Goal: Find specific page/section: Find specific page/section

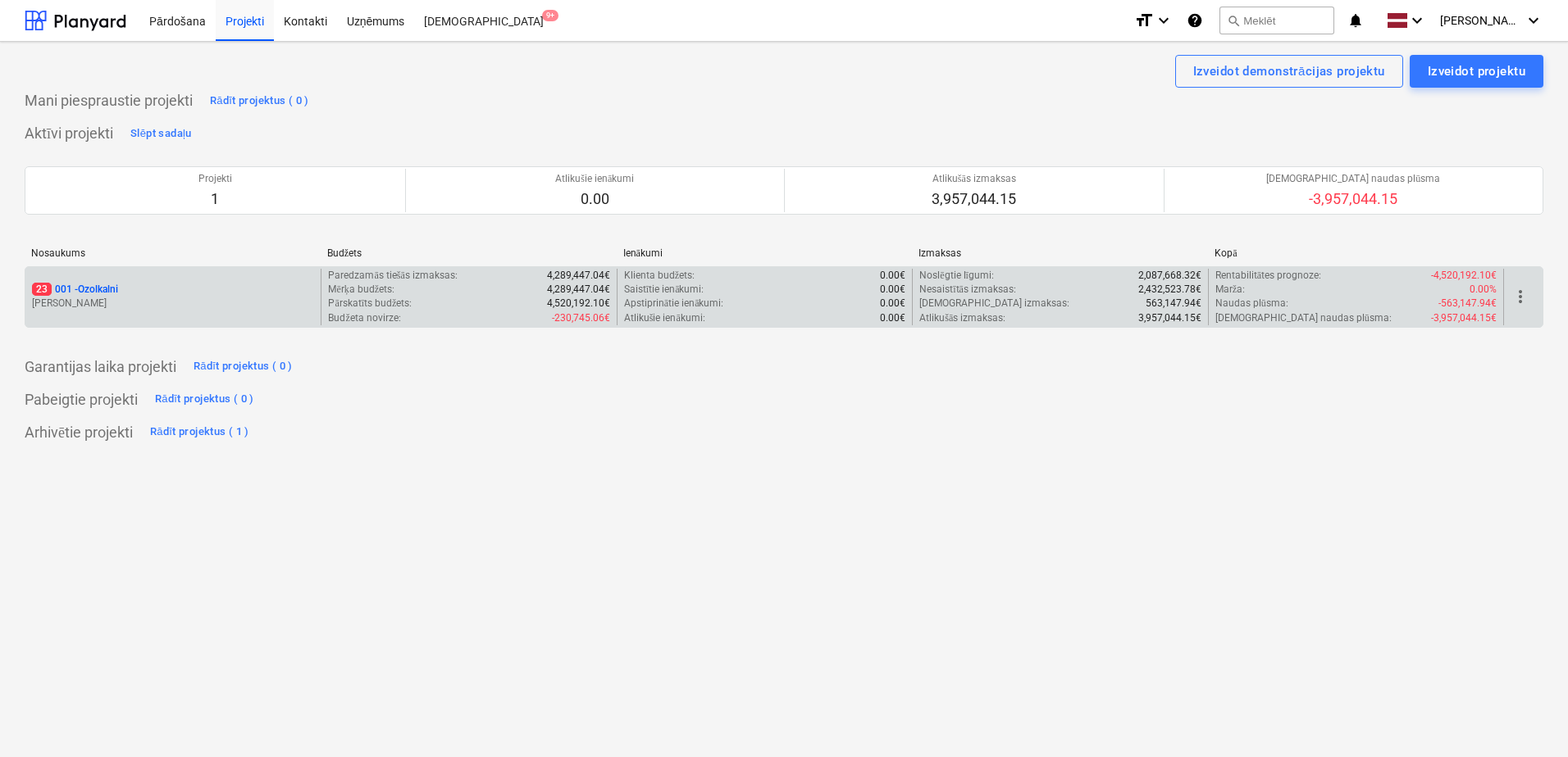
click at [218, 294] on div "23 001 - Ozolkalni" at bounding box center [173, 289] width 282 height 14
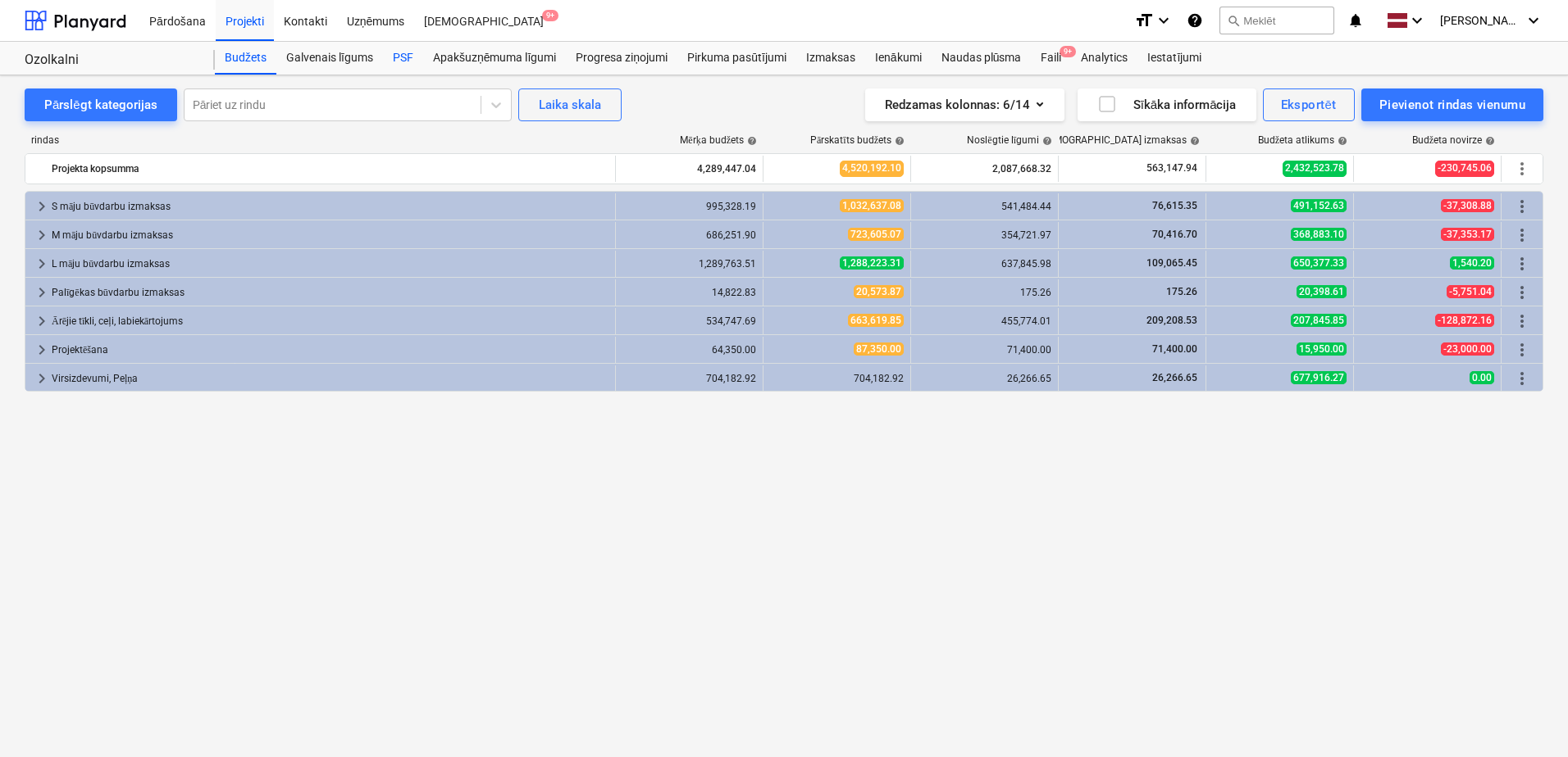
click at [392, 56] on div "PSF" at bounding box center [403, 58] width 40 height 33
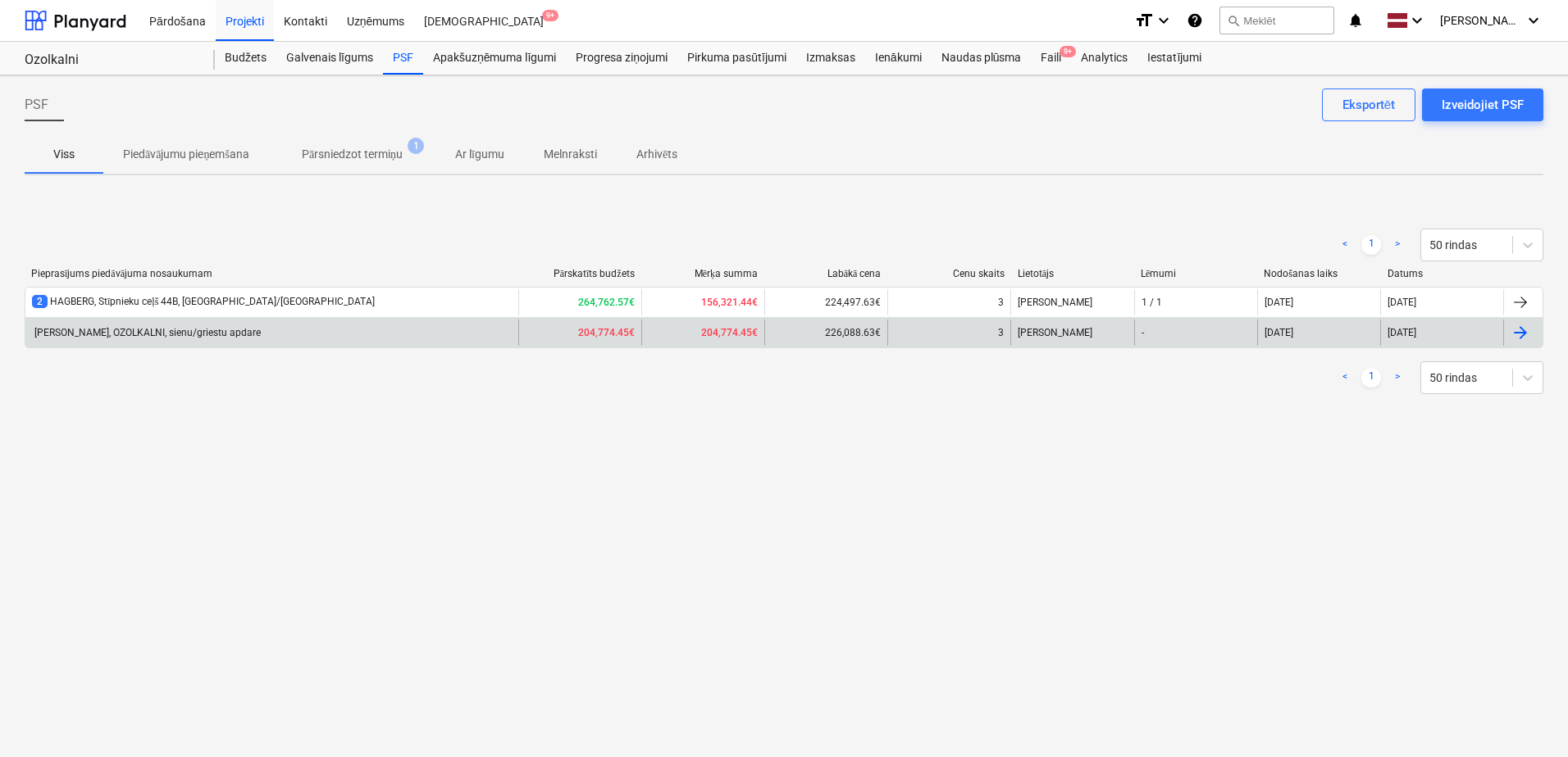
click at [208, 342] on div "[PERSON_NAME], OZOLKALNI, sienu/griestu apdare" at bounding box center [272, 333] width 493 height 27
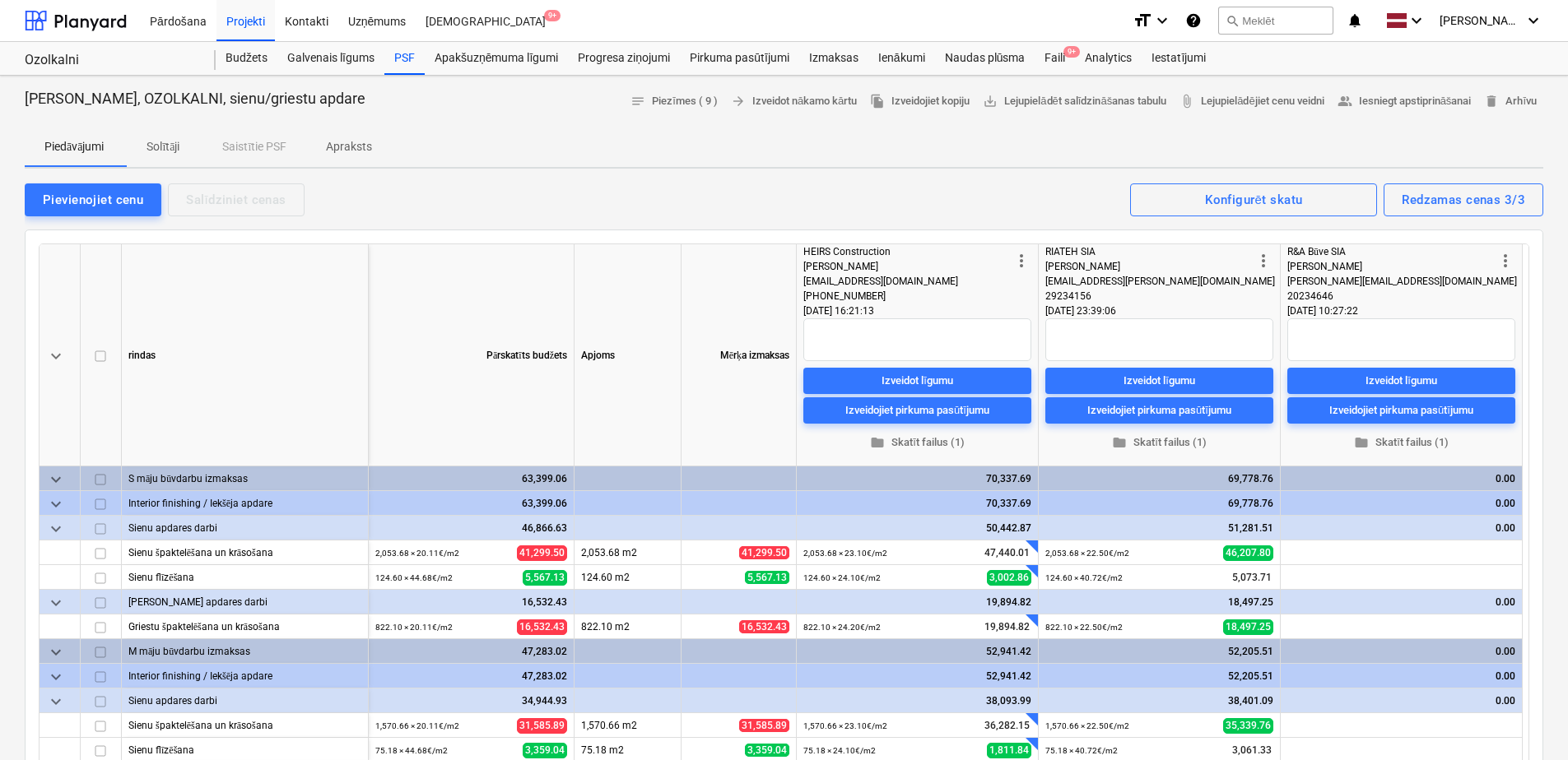
click at [177, 146] on p "Solītāji" at bounding box center [163, 147] width 40 height 18
type textarea "x"
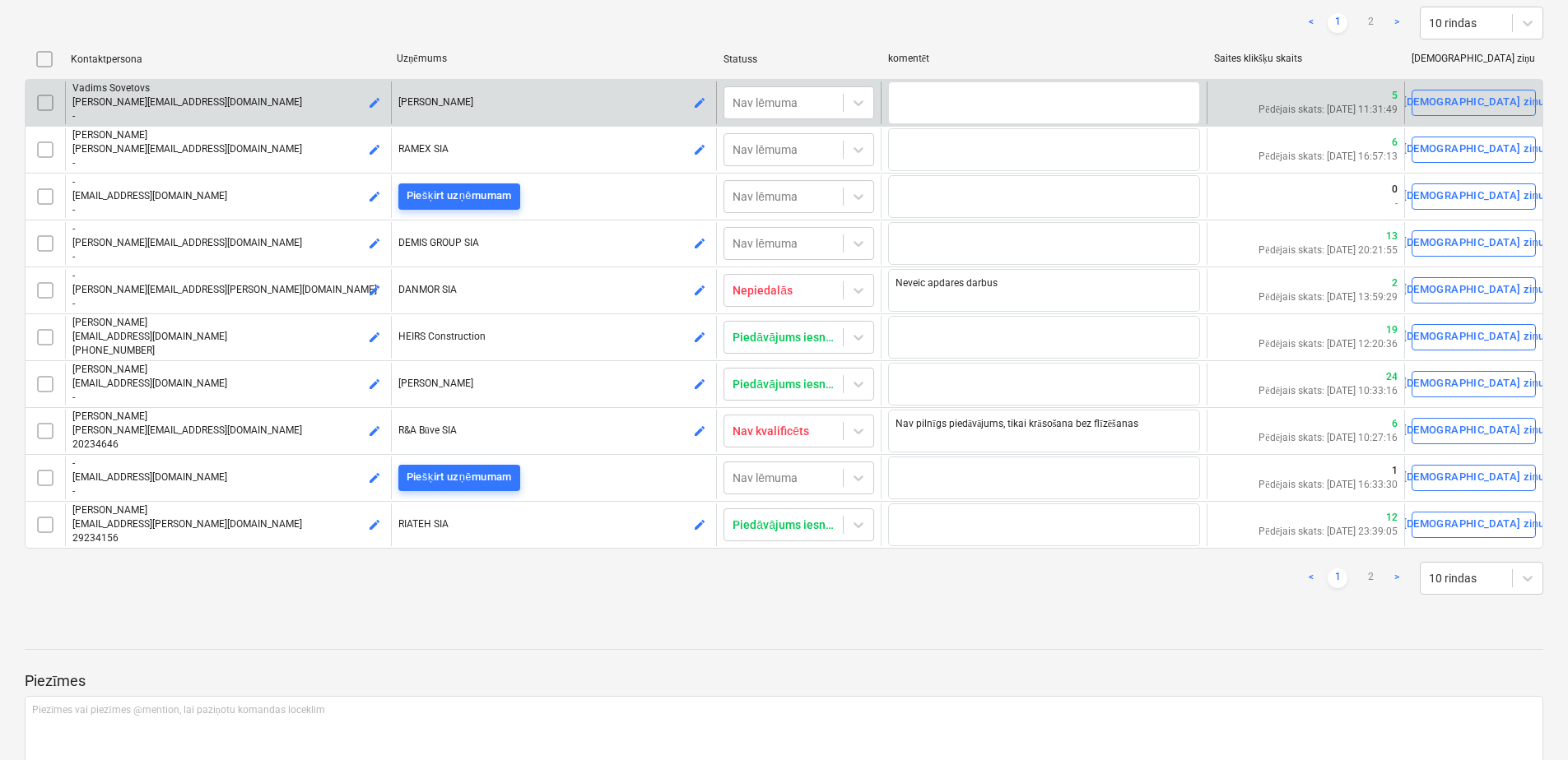
scroll to position [247, 0]
